Goal: Ask a question

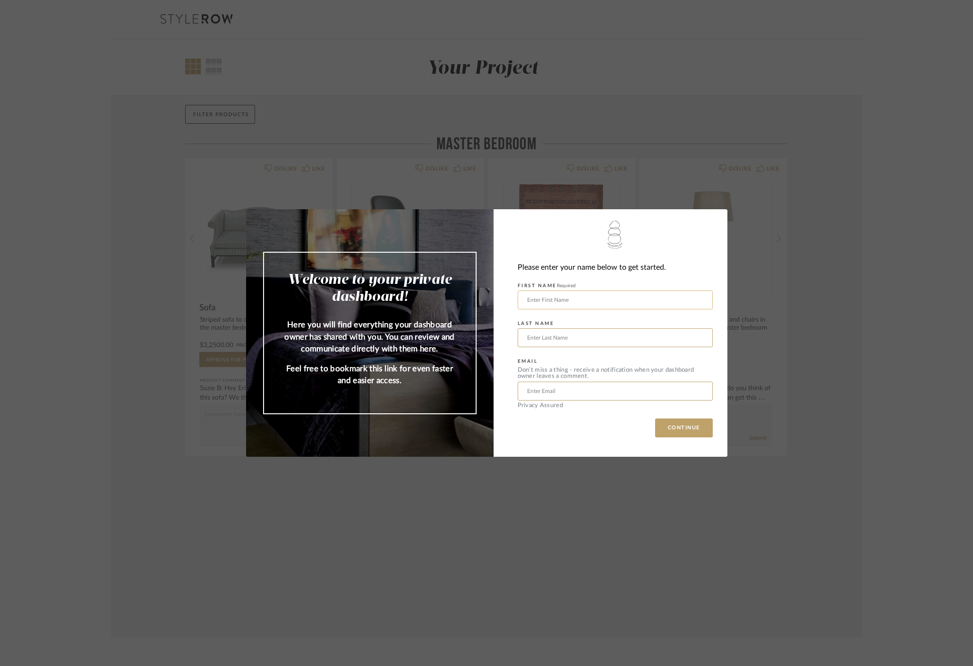
click at [631, 302] on input "text" at bounding box center [615, 299] width 195 height 19
type input "[PERSON_NAME]"
type input "u"
type input "[EMAIL_ADDRESS][DOMAIN_NAME]"
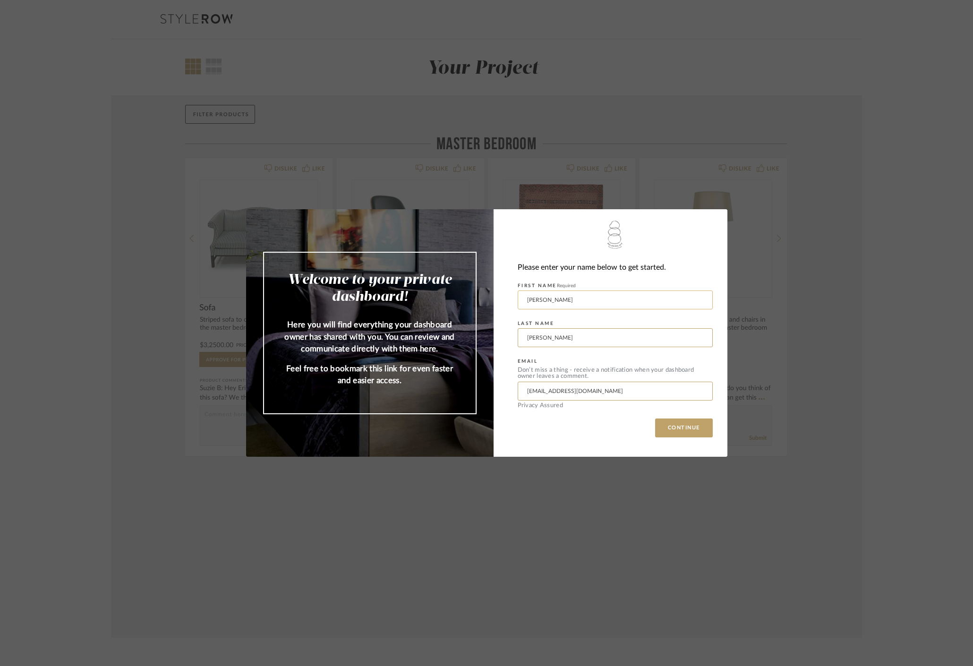
click at [680, 428] on button "CONTINUE" at bounding box center [684, 427] width 58 height 19
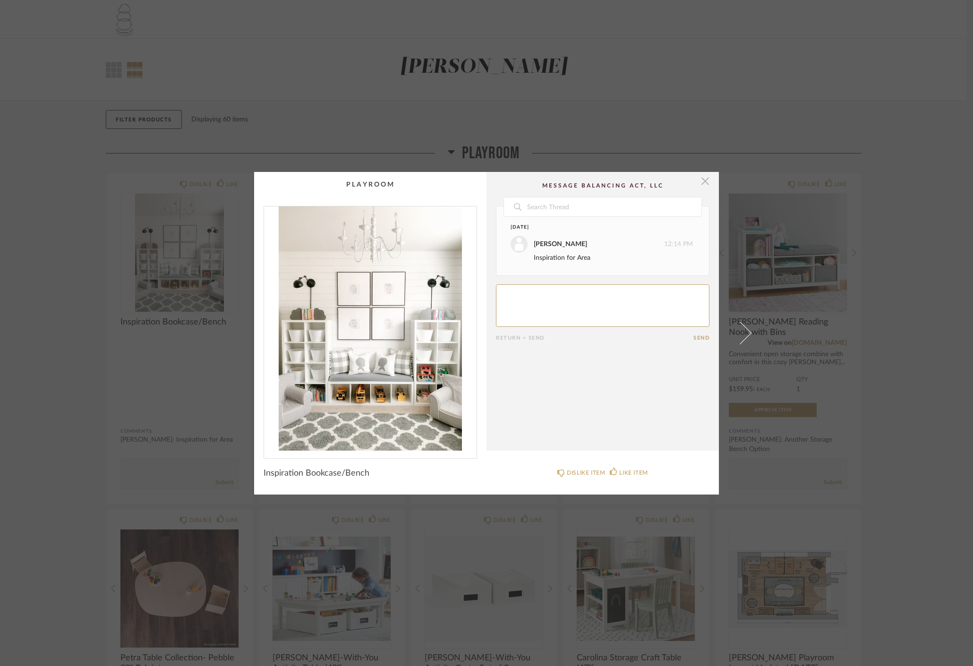
click at [703, 182] on span "button" at bounding box center [705, 181] width 19 height 19
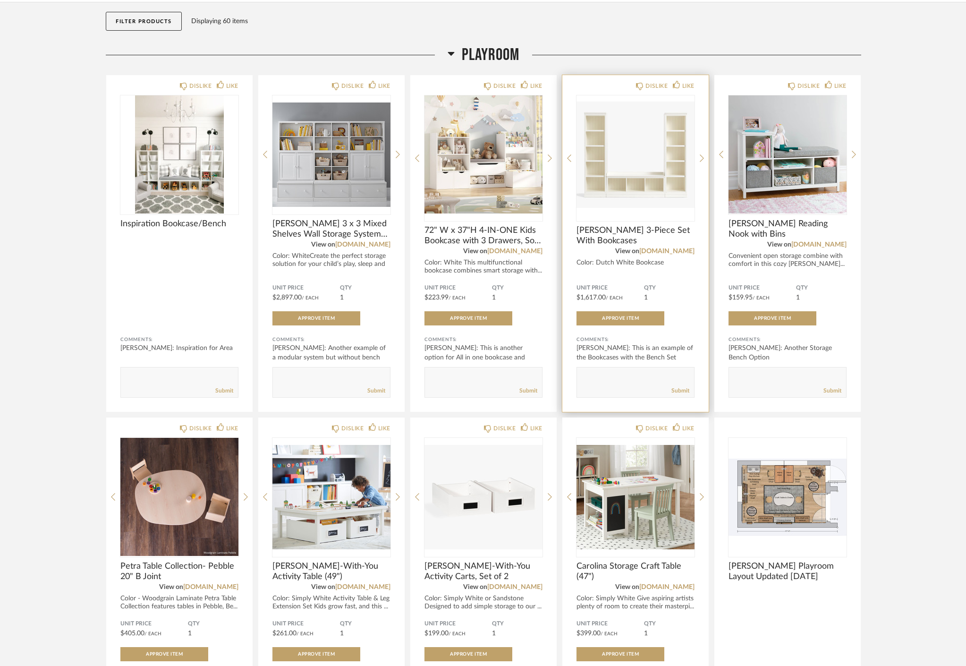
scroll to position [109, 0]
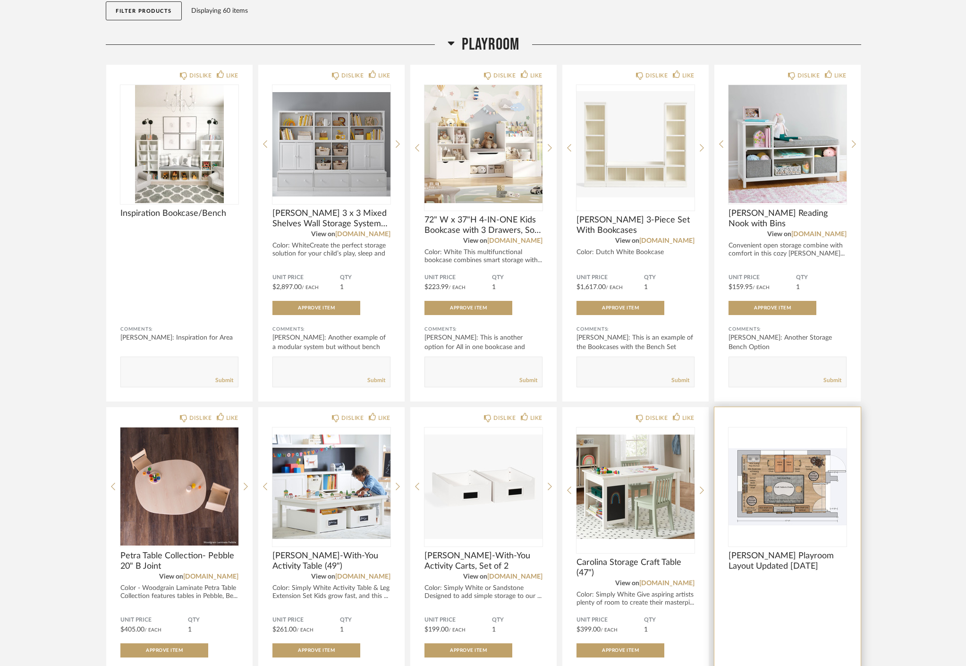
click at [770, 465] on img "0" at bounding box center [788, 486] width 118 height 118
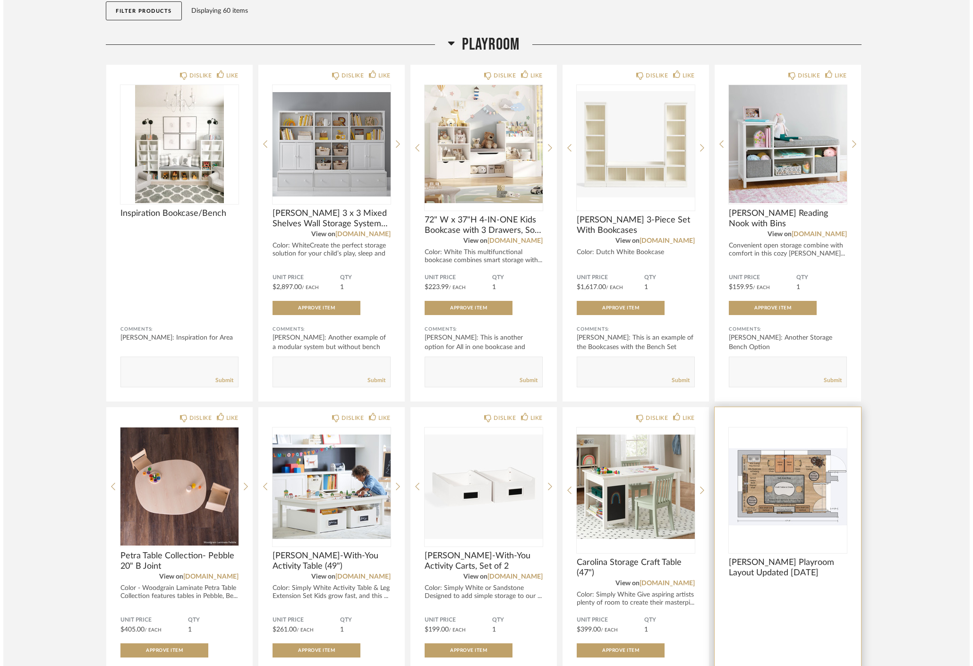
scroll to position [0, 0]
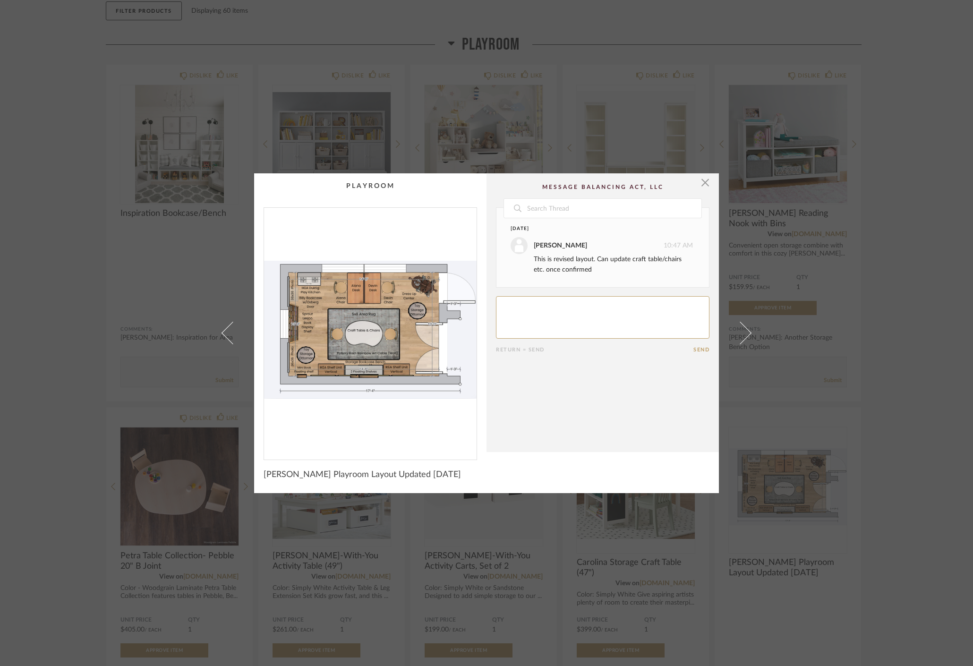
click at [578, 316] on textarea at bounding box center [602, 317] width 213 height 43
click at [556, 305] on textarea at bounding box center [602, 317] width 213 height 43
type textarea "What is the goal dimensions of the kids' desks?"
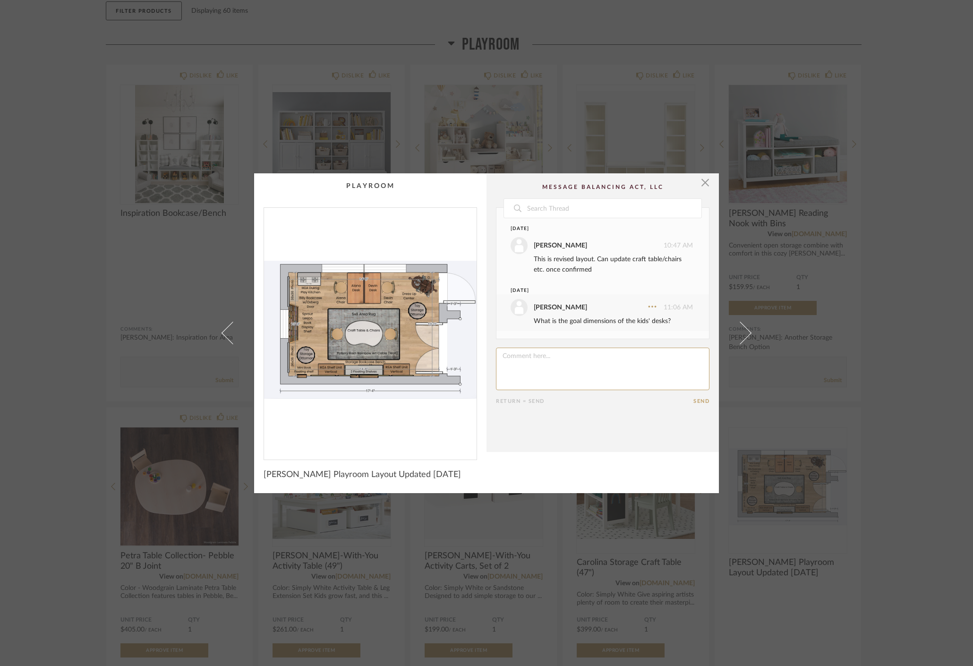
click at [709, 186] on cpp-summary-comments "Date [DATE] [PERSON_NAME] 10:47 AM This is revised layout. Can update craft tab…" at bounding box center [602, 312] width 232 height 279
click at [702, 185] on span "button" at bounding box center [705, 182] width 19 height 19
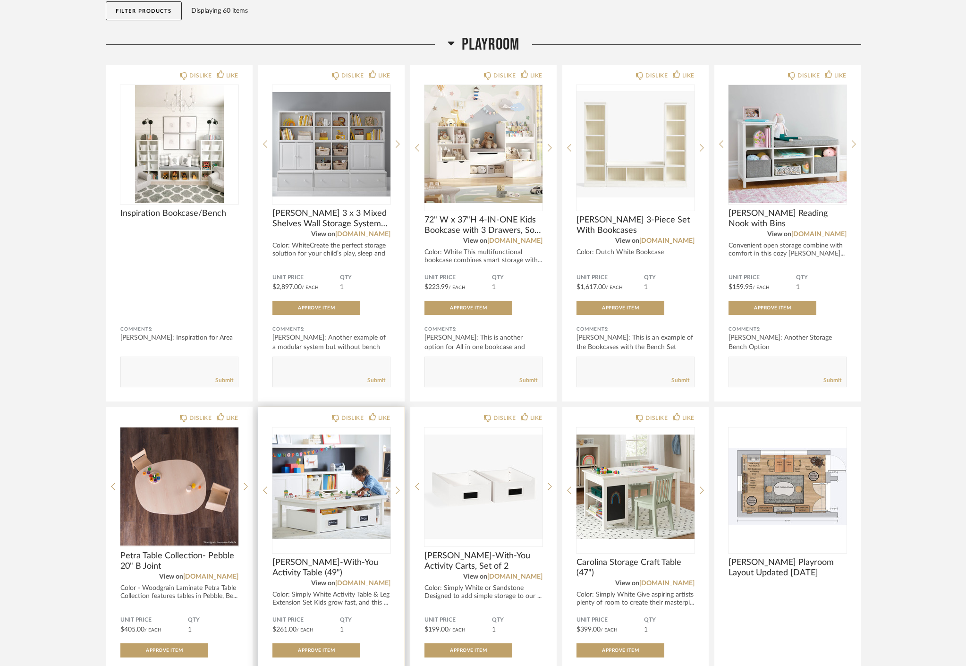
scroll to position [197, 0]
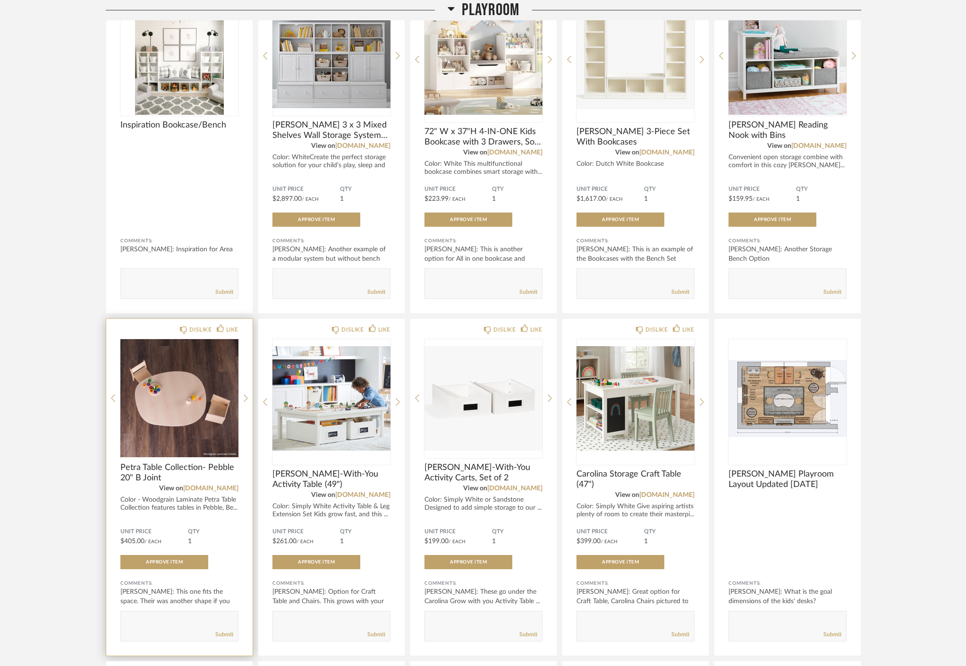
click at [179, 514] on div "Petra Table Collection- Pebble 20" B Joint View on [DOMAIN_NAME] Color - Woodgr…" at bounding box center [179, 490] width 118 height 56
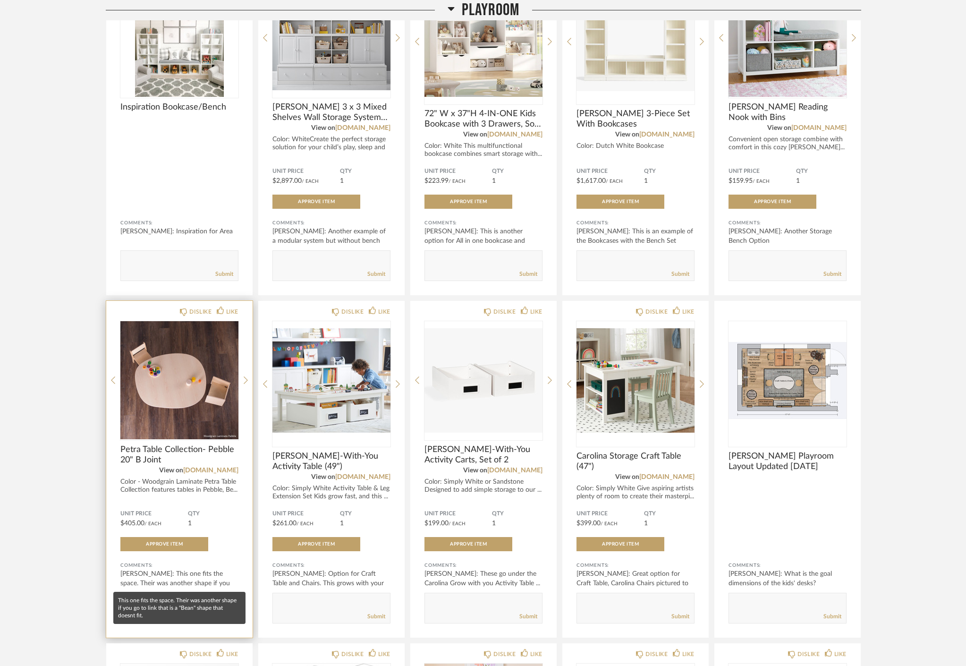
click at [181, 577] on div "[PERSON_NAME]: This one fits the space. Their was another shape if you go to li…" at bounding box center [179, 583] width 118 height 28
click at [200, 580] on div "[PERSON_NAME]: This one fits the space. Their was another shape if you go to li…" at bounding box center [179, 583] width 118 height 28
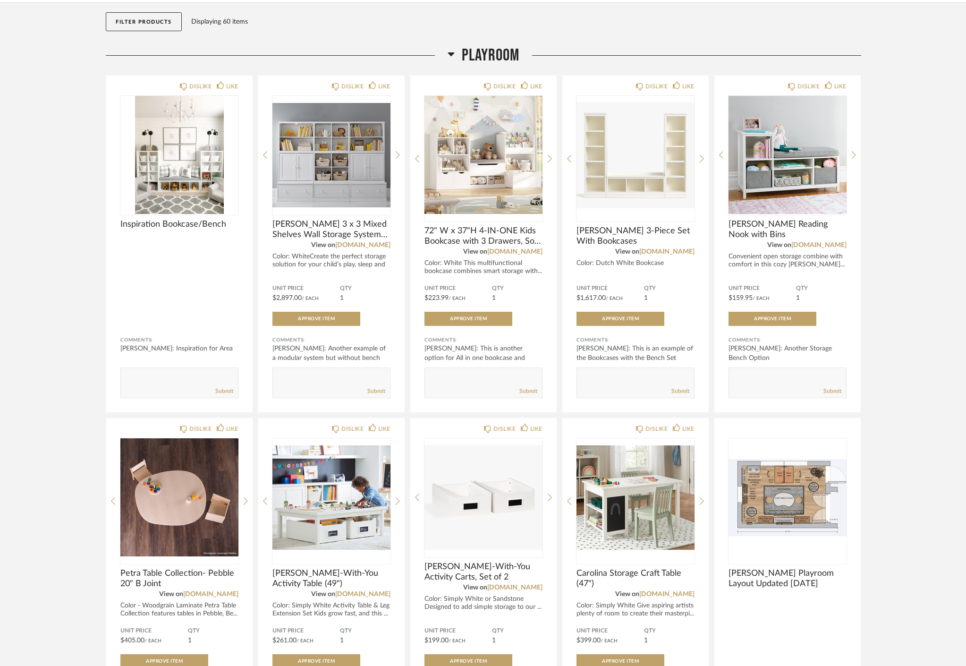
scroll to position [0, 0]
